Goal: Navigation & Orientation: Find specific page/section

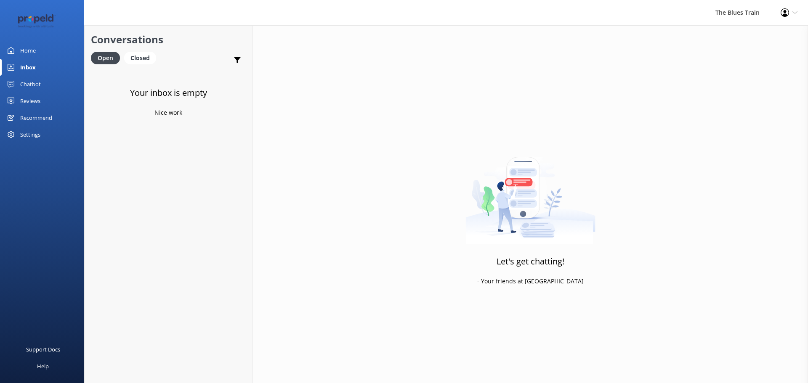
click at [27, 53] on div "Home" at bounding box center [28, 50] width 16 height 17
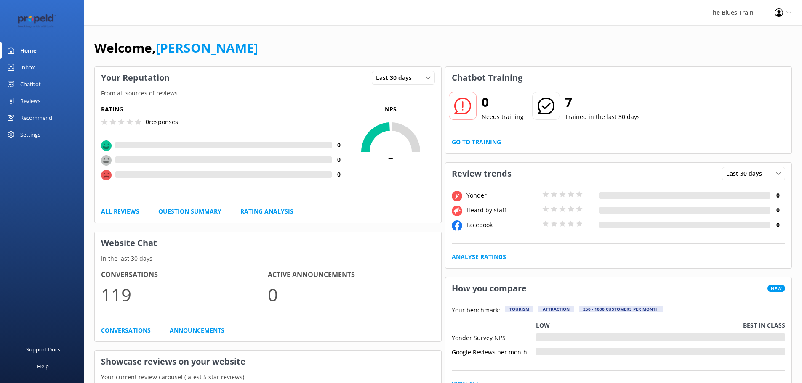
click at [38, 66] on link "Inbox" at bounding box center [42, 67] width 84 height 17
